Goal: Communication & Community: Answer question/provide support

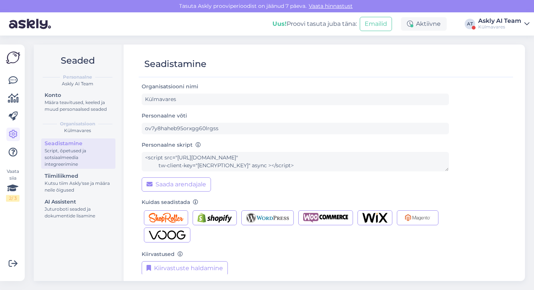
click at [495, 21] on div "Askly AI Team" at bounding box center [499, 21] width 43 height 6
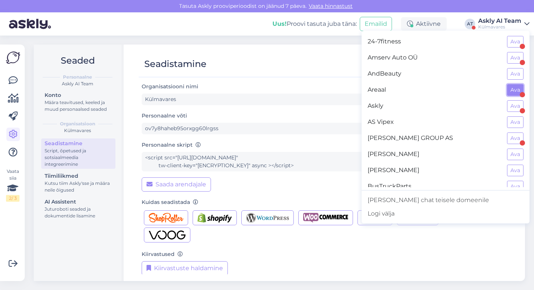
click at [512, 90] on button "Ava" at bounding box center [515, 90] width 16 height 12
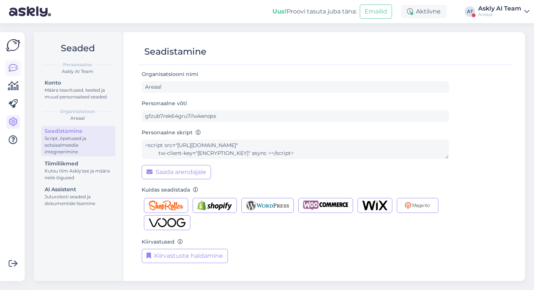
click at [14, 65] on icon at bounding box center [13, 68] width 9 height 9
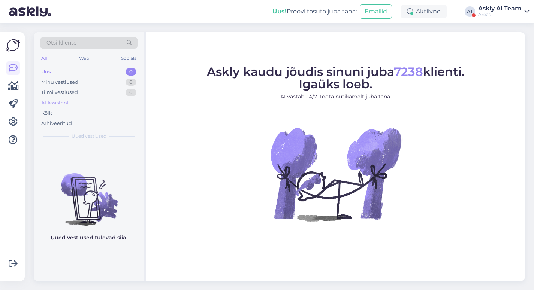
click at [60, 101] on div "AI Assistent" at bounding box center [55, 102] width 28 height 7
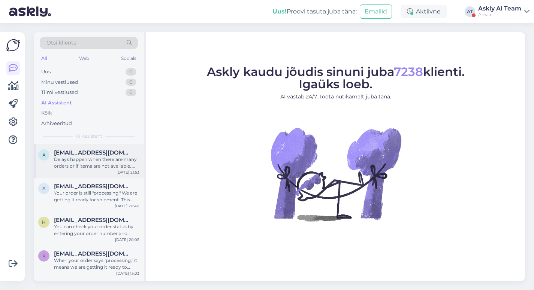
click at [83, 167] on div "Delays happen when there are many orders or if items are not available. We are …" at bounding box center [96, 162] width 85 height 13
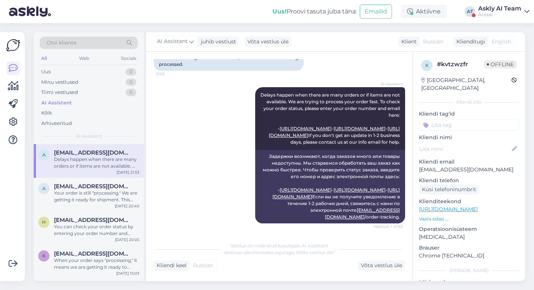
scroll to position [322, 0]
click at [79, 190] on div "Your order is still "processing." We are getting it ready for shipment. This me…" at bounding box center [96, 196] width 85 height 13
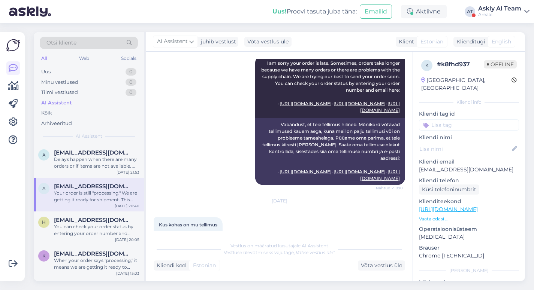
scroll to position [689, 0]
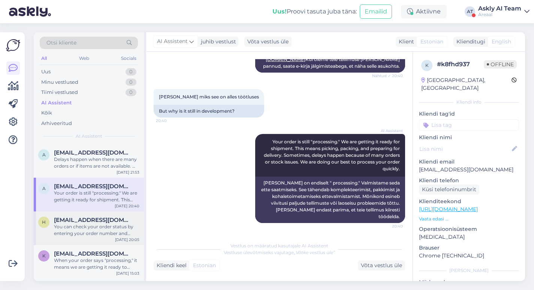
click at [82, 224] on div "You can check your order status by entering your order number and email on thes…" at bounding box center [96, 230] width 85 height 13
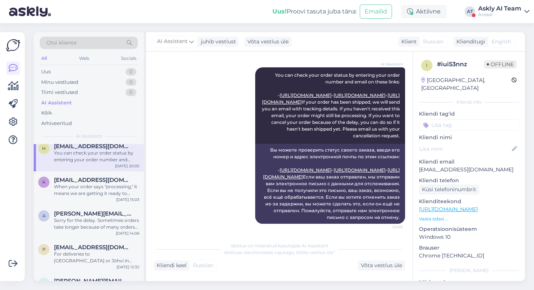
scroll to position [80, 0]
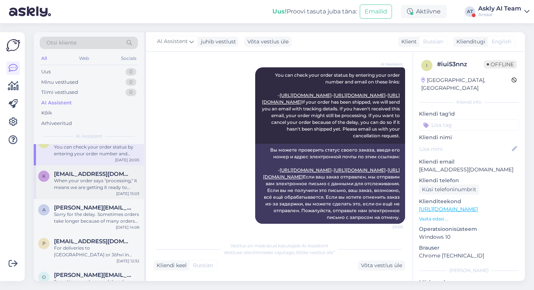
click at [86, 171] on span "[EMAIL_ADDRESS][DOMAIN_NAME]" at bounding box center [93, 174] width 78 height 7
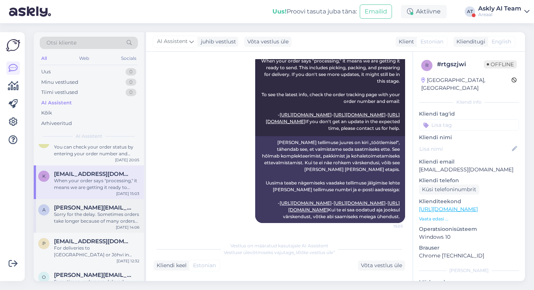
click at [96, 208] on span "[PERSON_NAME][EMAIL_ADDRESS][DOMAIN_NAME]" at bounding box center [93, 208] width 78 height 7
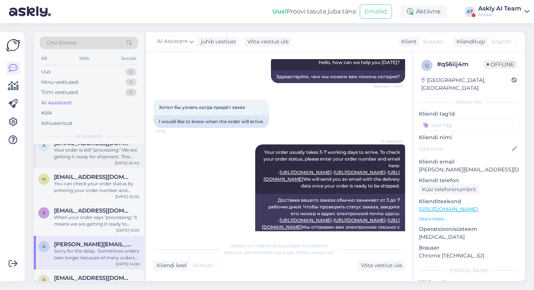
scroll to position [43, 0]
click at [89, 219] on div "When your order says "processing," it means we are getting it ready to send. Th…" at bounding box center [96, 220] width 85 height 13
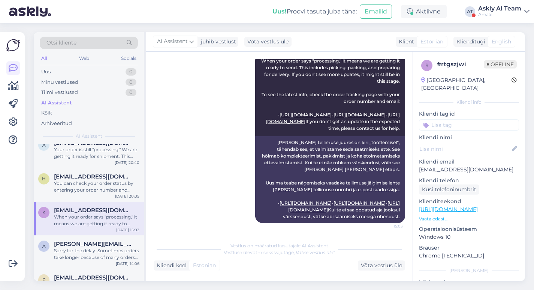
scroll to position [661, 0]
click at [83, 257] on div "Sorry for the delay. Sometimes orders take longer because of many orders or sup…" at bounding box center [96, 254] width 85 height 13
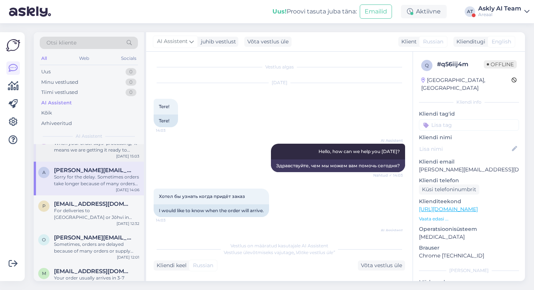
scroll to position [117, 0]
click at [95, 208] on div "For deliveries to [GEOGRAPHIC_DATA] or Jõhvi in [PERSON_NAME][GEOGRAPHIC_DATA],…" at bounding box center [96, 214] width 85 height 13
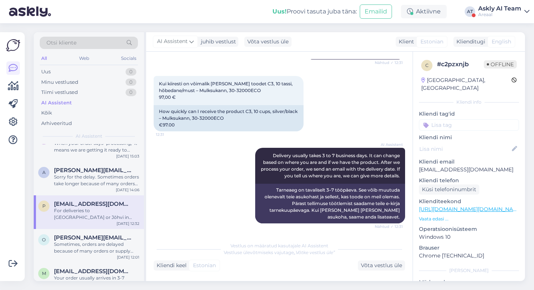
scroll to position [182, 0]
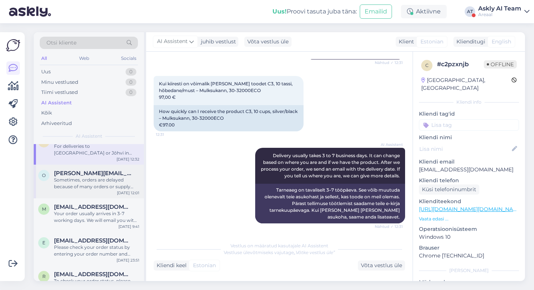
click at [85, 186] on div "Sometimes, orders are delayed because of many orders or supply chain problems. …" at bounding box center [96, 183] width 85 height 13
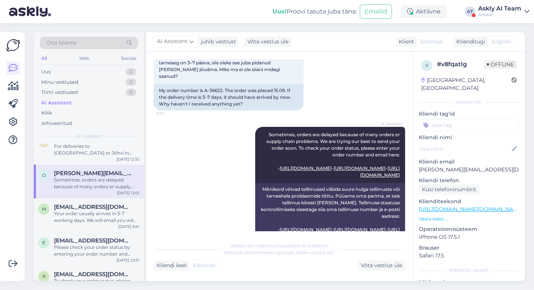
scroll to position [226, 0]
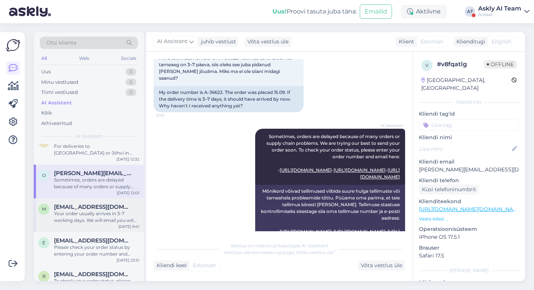
click at [101, 203] on div "m [PERSON_NAME][EMAIL_ADDRESS][DOMAIN_NAME] Your order usually arrives in 3-7 w…" at bounding box center [89, 216] width 110 height 34
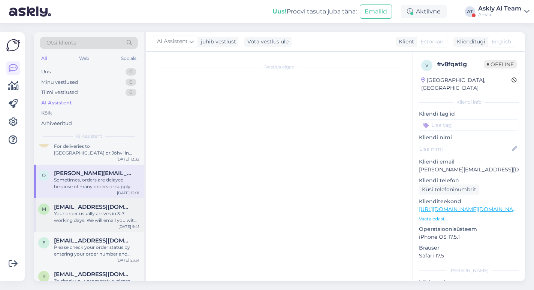
scroll to position [0, 0]
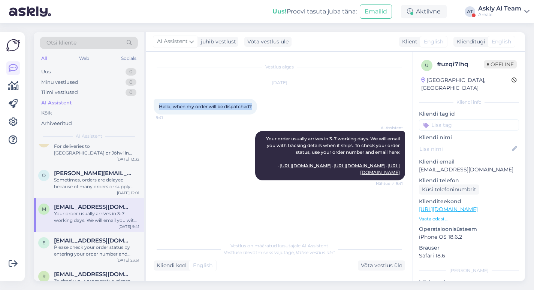
drag, startPoint x: 253, startPoint y: 106, endPoint x: 158, endPoint y: 106, distance: 94.0
click at [158, 106] on div "Hello, when my order will be dispatched? 9:41" at bounding box center [205, 107] width 103 height 16
copy span "Hello, when my order will be dispatched?"
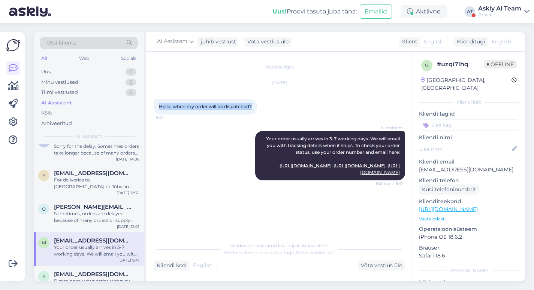
click at [495, 8] on div "Askly AI Team" at bounding box center [499, 9] width 43 height 6
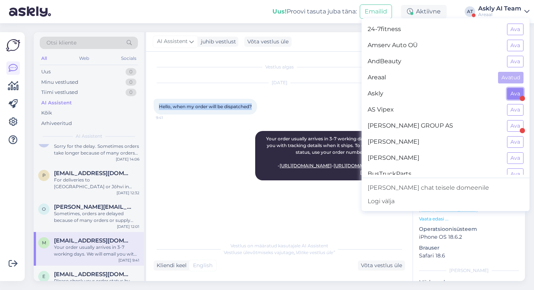
click at [512, 92] on button "Ava" at bounding box center [515, 94] width 16 height 12
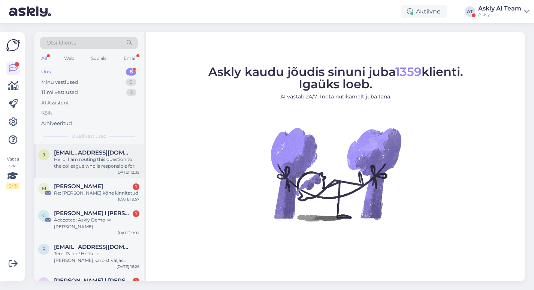
click at [82, 167] on div "Hello, I am routing this question to the colleague who is responsible for this …" at bounding box center [96, 162] width 85 height 13
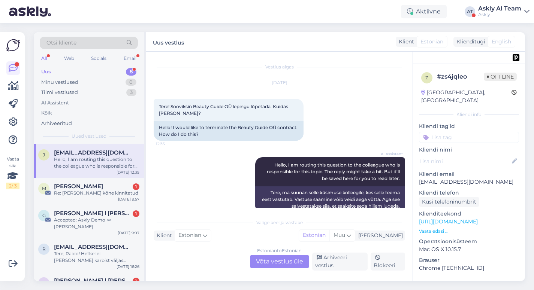
scroll to position [13, 0]
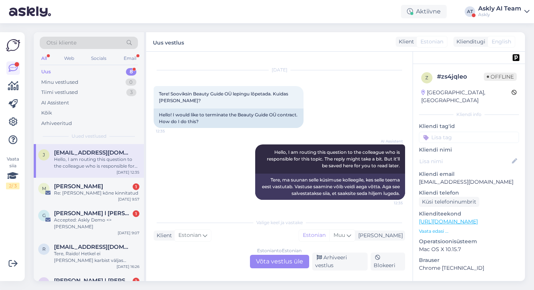
click at [275, 260] on div "Estonian to Estonian Võta vestlus üle" at bounding box center [279, 261] width 59 height 13
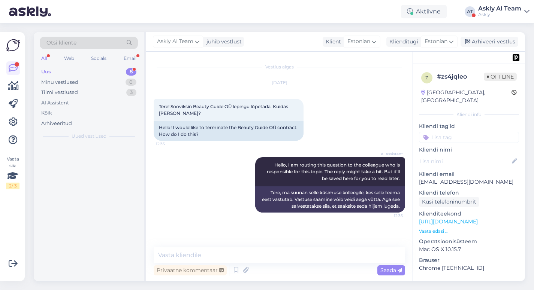
scroll to position [0, 0]
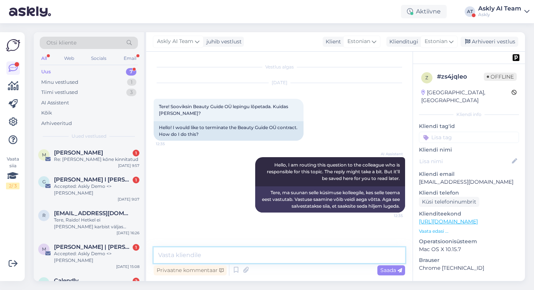
click at [200, 255] on textarea at bounding box center [279, 256] width 251 height 16
type textarea "Kas tohib küsida"
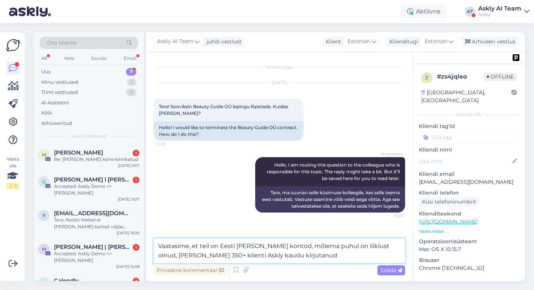
click at [212, 254] on textarea "Vaatasime, et teil on Eesti [PERSON_NAME] kontod, mõlema puhul on liiklust olnu…" at bounding box center [279, 251] width 251 height 25
drag, startPoint x: 329, startPoint y: 253, endPoint x: 284, endPoint y: 254, distance: 45.4
click at [284, 254] on textarea "Vaatasime, et teil on Eesti [PERSON_NAME] kontod, mõlema puhul on liiklust olnu…" at bounding box center [279, 251] width 251 height 25
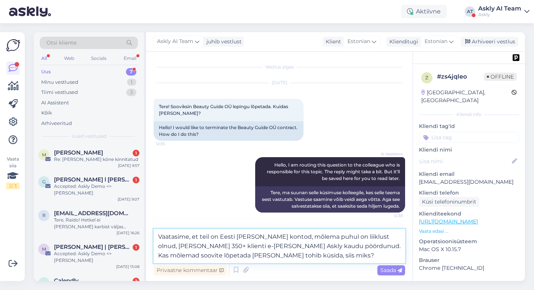
drag, startPoint x: 240, startPoint y: 255, endPoint x: 204, endPoint y: 256, distance: 36.0
click at [204, 256] on textarea "Vaatasime, et teil on Eesti [PERSON_NAME] kontod, mõlema puhul on liiklust olnu…" at bounding box center [279, 246] width 251 height 34
click at [287, 257] on textarea "Vaatasime, et teil on Eesti [PERSON_NAME] kontod, mõlema puhul on liiklust olnu…" at bounding box center [279, 246] width 251 height 34
click at [293, 255] on textarea "Vaatasime, et teil on Eesti [PERSON_NAME] kontod, mõlema puhul on liiklust olnu…" at bounding box center [279, 246] width 251 height 34
drag, startPoint x: 327, startPoint y: 256, endPoint x: 279, endPoint y: 254, distance: 48.7
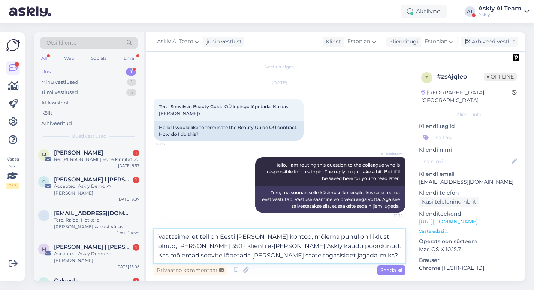
click at [279, 254] on textarea "Vaatasime, et teil on Eesti [PERSON_NAME] kontod, mõlema puhul on liiklust olnu…" at bounding box center [279, 246] width 251 height 34
drag, startPoint x: 343, startPoint y: 252, endPoint x: 280, endPoint y: 255, distance: 63.8
click at [280, 255] on textarea "Vaatasime, et teil on Eesti [PERSON_NAME] kontod, mõlema puhul on liiklust olnu…" at bounding box center [279, 246] width 251 height 34
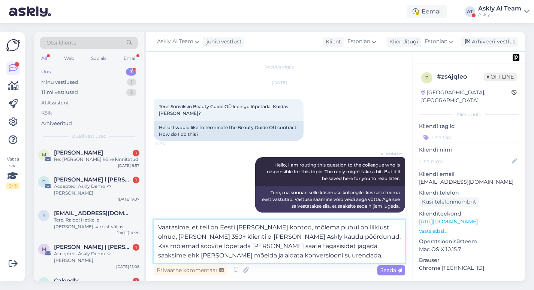
click at [195, 245] on textarea "Vaatasime, et teil on Eesti [PERSON_NAME] kontod, mõlema puhul on liiklust olnu…" at bounding box center [279, 241] width 251 height 43
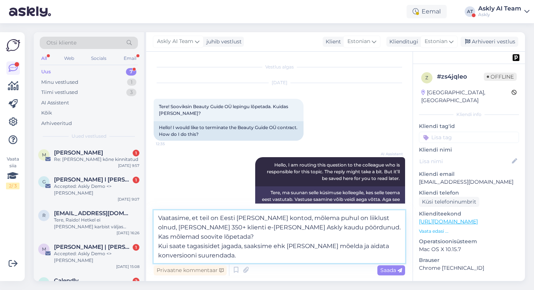
click at [280, 253] on textarea "Vaatasime, et teil on Eesti [PERSON_NAME] kontod, mõlema puhul on liiklust olnu…" at bounding box center [279, 237] width 251 height 53
type textarea "Vaatasime, et teil on Eesti [PERSON_NAME] kontod, mõlema puhul on liiklust olnu…"
click at [384, 268] on span "Saada" at bounding box center [391, 270] width 22 height 7
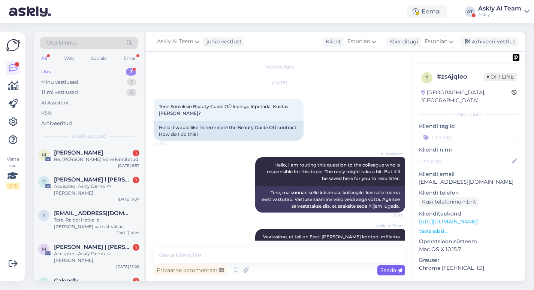
scroll to position [39, 0]
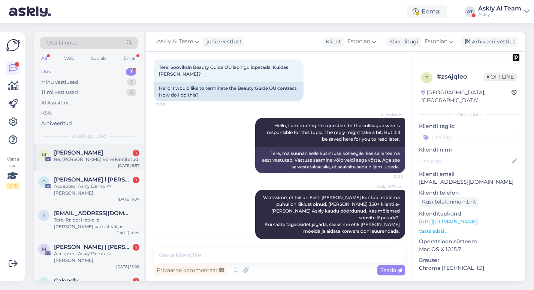
click at [92, 157] on div "Re: [PERSON_NAME] kõne kinnitatud" at bounding box center [96, 159] width 85 height 7
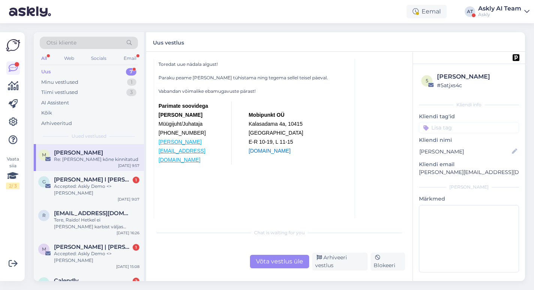
click at [278, 260] on div "Võta vestlus üle" at bounding box center [279, 261] width 59 height 13
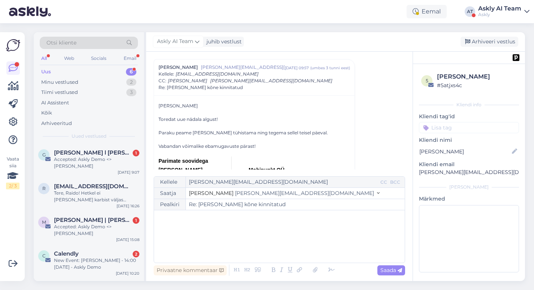
click at [214, 230] on div "﻿" at bounding box center [279, 236] width 243 height 45
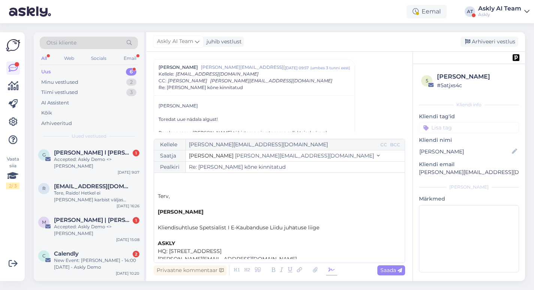
click at [329, 270] on icon at bounding box center [331, 270] width 11 height 10
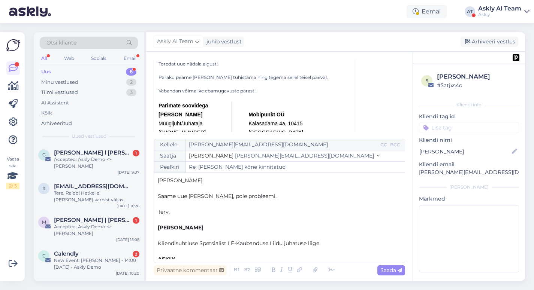
scroll to position [79, 0]
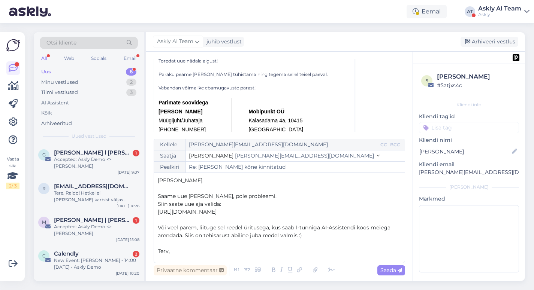
click at [323, 234] on p "Või veel parem, liituge sel reedel üritusega, kus saab 1-tunniga AI-Assistendi …" at bounding box center [279, 232] width 243 height 16
click at [170, 244] on span "Info siin." at bounding box center [169, 243] width 22 height 7
click at [314, 234] on p "Või veel parem, liituge sel reedel üritusega, kus saab 1-tunniga AI-Assistendi …" at bounding box center [279, 232] width 243 height 16
click at [270, 227] on span "Või veel parem, liituge sel reedel üritusega, kus saab 1-tunniga AI-Assistendi …" at bounding box center [275, 231] width 234 height 15
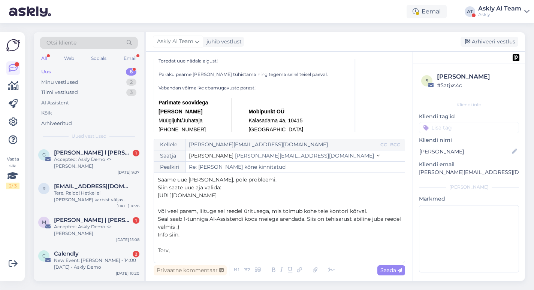
scroll to position [16, 0]
drag, startPoint x: 188, startPoint y: 234, endPoint x: 147, endPoint y: 234, distance: 40.5
click at [147, 234] on div "Vestlus [PERSON_NAME] Sander [EMAIL_ADDRESS][DOMAIN_NAME] [DATE] 09:57 ( umbes …" at bounding box center [279, 167] width 266 height 230
click at [299, 269] on icon at bounding box center [300, 270] width 10 height 10
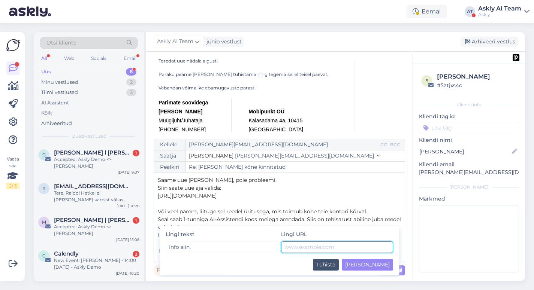
click at [336, 248] on input "text" at bounding box center [337, 248] width 112 height 12
paste input "[URL][DOMAIN_NAME][PERSON_NAME]"
type input "[URL][DOMAIN_NAME][PERSON_NAME]"
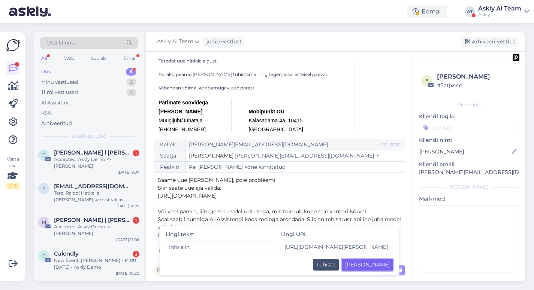
click at [388, 261] on button "[PERSON_NAME]" at bounding box center [367, 265] width 51 height 12
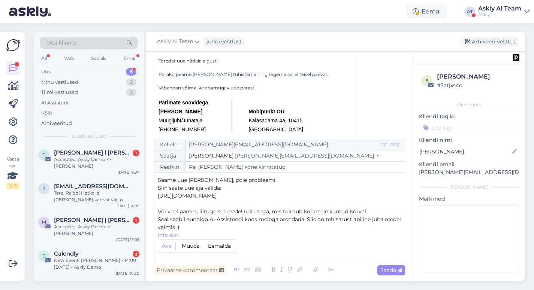
click at [248, 215] on p "Või veel parem, liituge sel reedel üritusega, mis toimub kohe teie kontori kõrv…" at bounding box center [279, 212] width 243 height 8
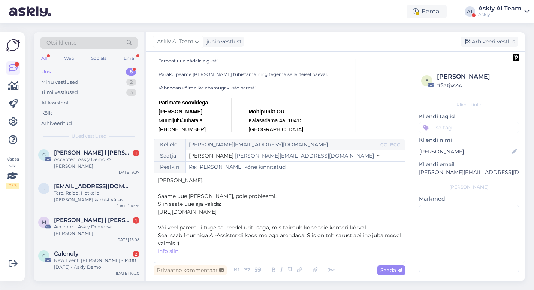
drag, startPoint x: 278, startPoint y: 211, endPoint x: 150, endPoint y: 214, distance: 127.4
click at [150, 214] on div "Vestlus [PERSON_NAME] Sander [EMAIL_ADDRESS][DOMAIN_NAME] [DATE] 09:57 ( umbes …" at bounding box center [279, 167] width 266 height 230
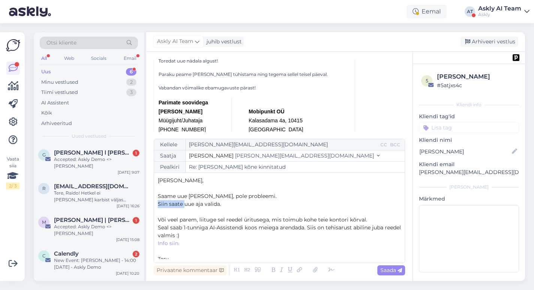
drag, startPoint x: 183, startPoint y: 205, endPoint x: 154, endPoint y: 204, distance: 29.6
click at [154, 204] on div "Kellele [PERSON_NAME][EMAIL_ADDRESS][DOMAIN_NAME] CC BCC Saatja [PERSON_NAME] […" at bounding box center [279, 201] width 251 height 124
click at [301, 271] on icon at bounding box center [300, 270] width 10 height 10
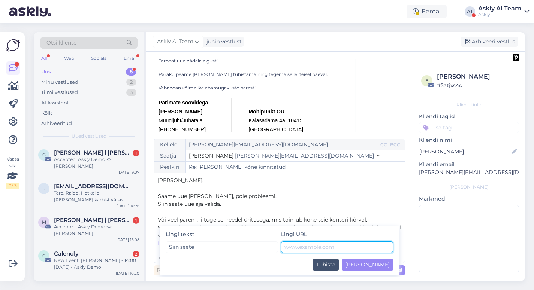
click at [305, 248] on input "text" at bounding box center [337, 248] width 112 height 12
paste input "[URL][DOMAIN_NAME]"
type input "[URL][DOMAIN_NAME]"
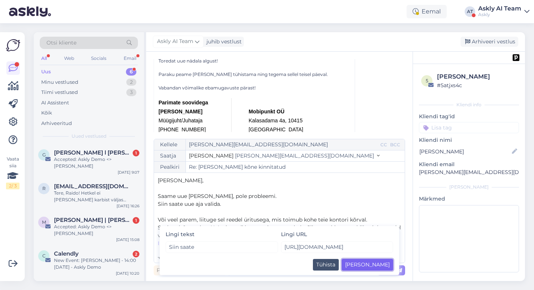
click at [383, 264] on button "[PERSON_NAME]" at bounding box center [367, 265] width 51 height 12
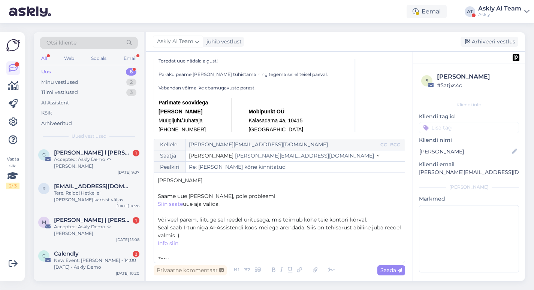
click at [280, 215] on p "﻿" at bounding box center [279, 212] width 243 height 8
click at [382, 268] on span "Saada" at bounding box center [391, 270] width 22 height 7
type input "Re: [PERSON_NAME] kõne kinnitatud"
